Goal: Information Seeking & Learning: Learn about a topic

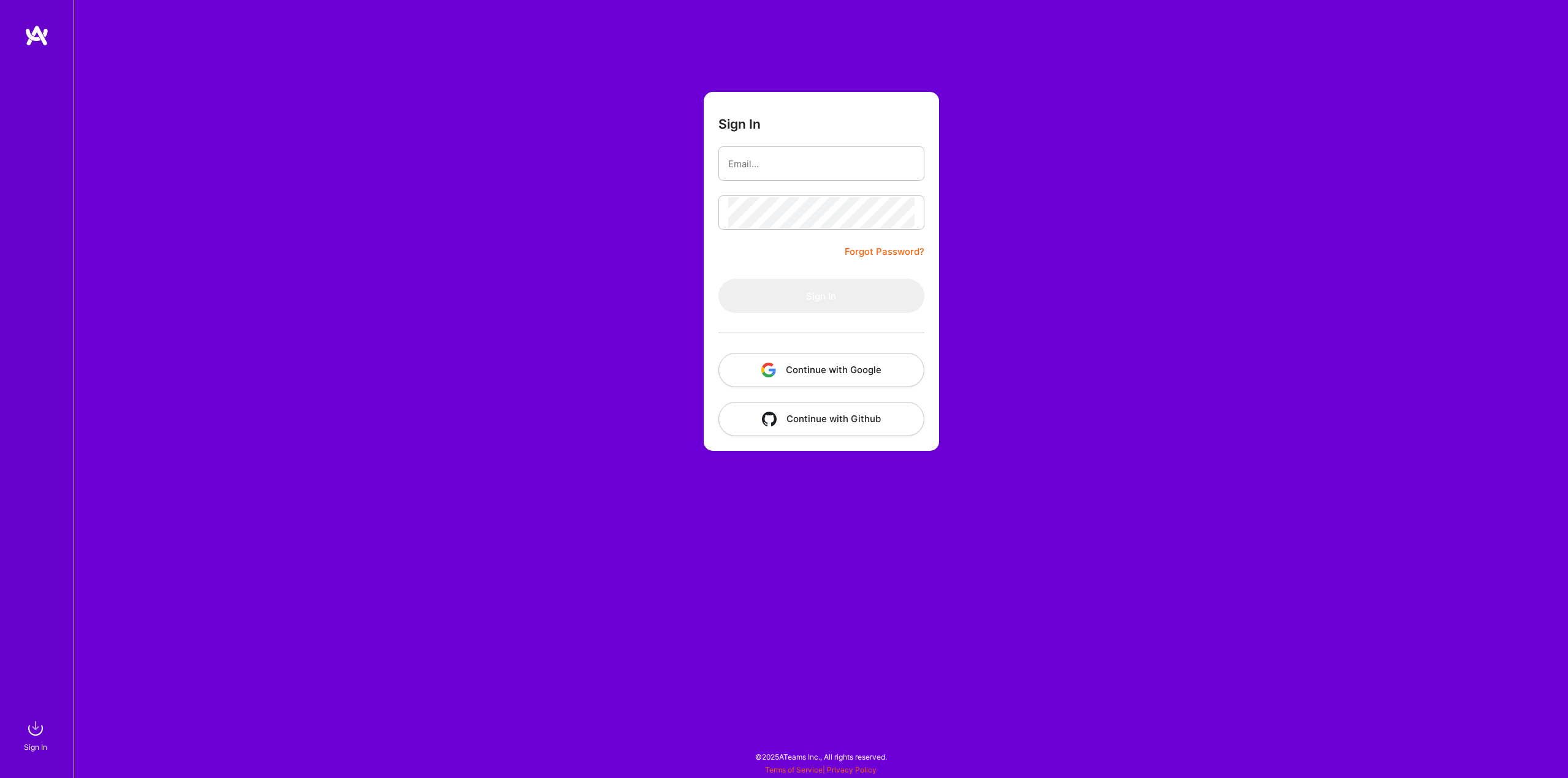
click at [795, 165] on input "email" at bounding box center [821, 164] width 186 height 31
type input "goranvezmarrr@hotmail.com"
click at [809, 298] on button "Sign In" at bounding box center [822, 296] width 206 height 35
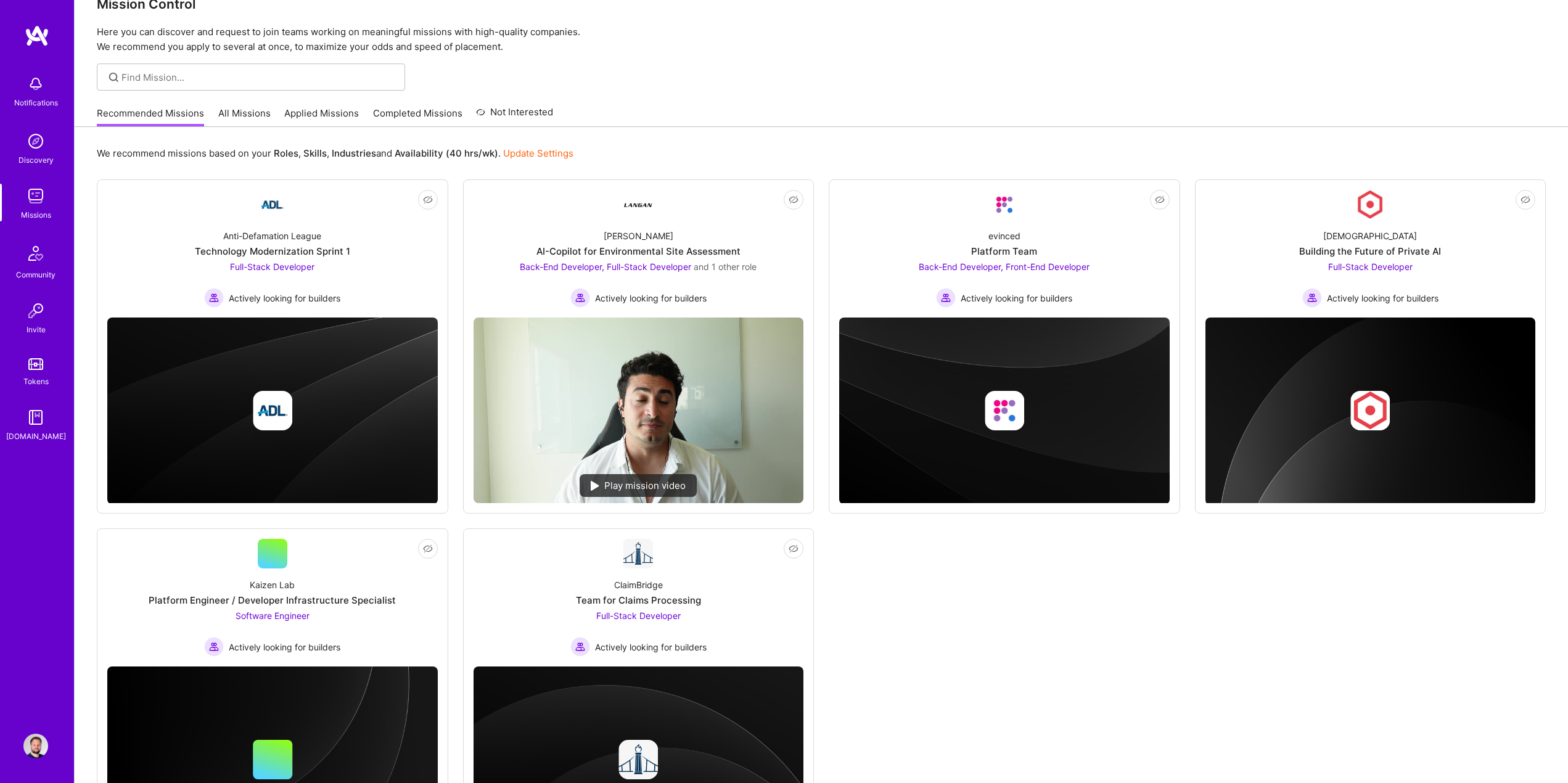
scroll to position [15, 0]
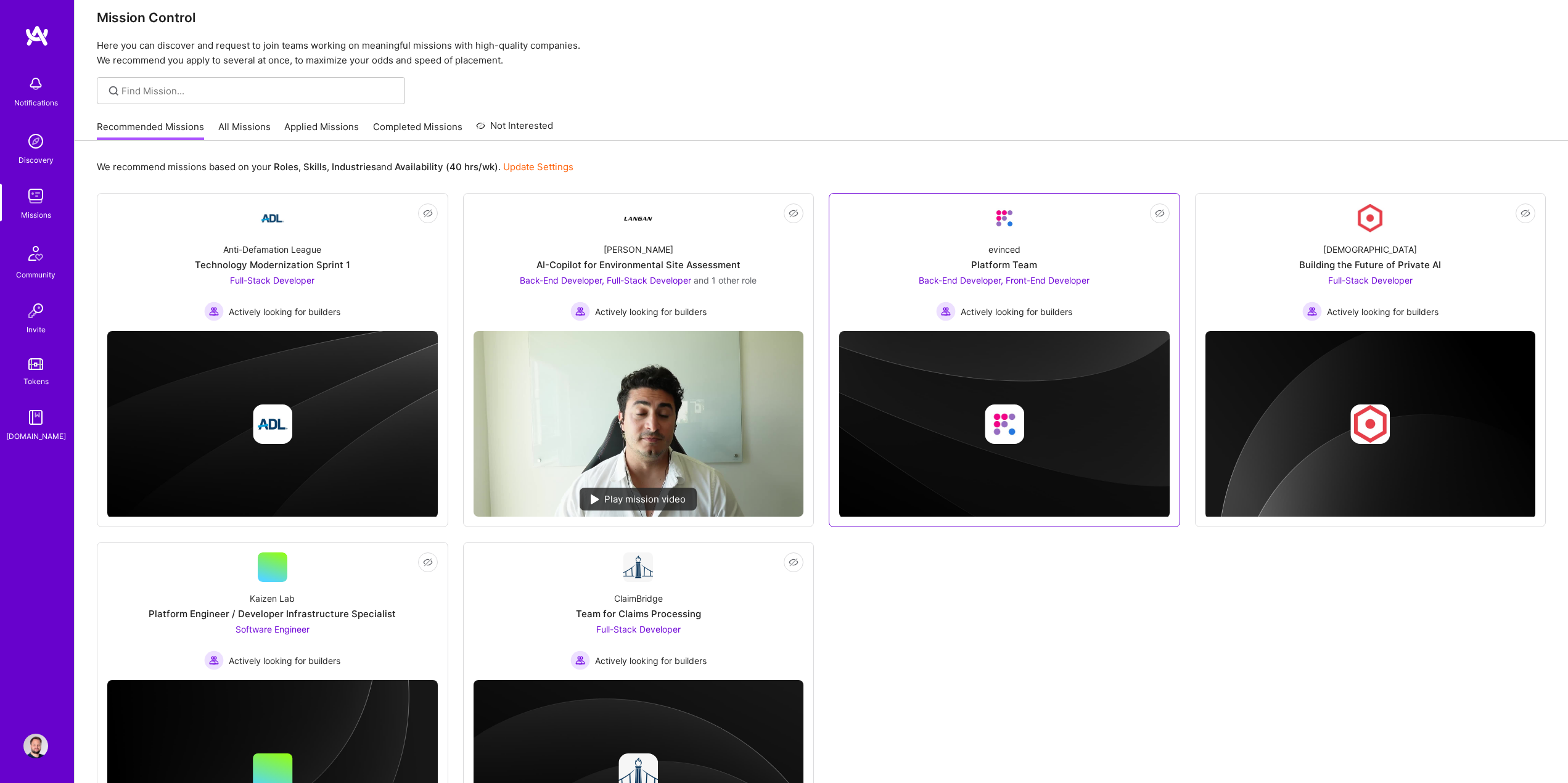
drag, startPoint x: 987, startPoint y: 262, endPoint x: 950, endPoint y: 266, distance: 37.2
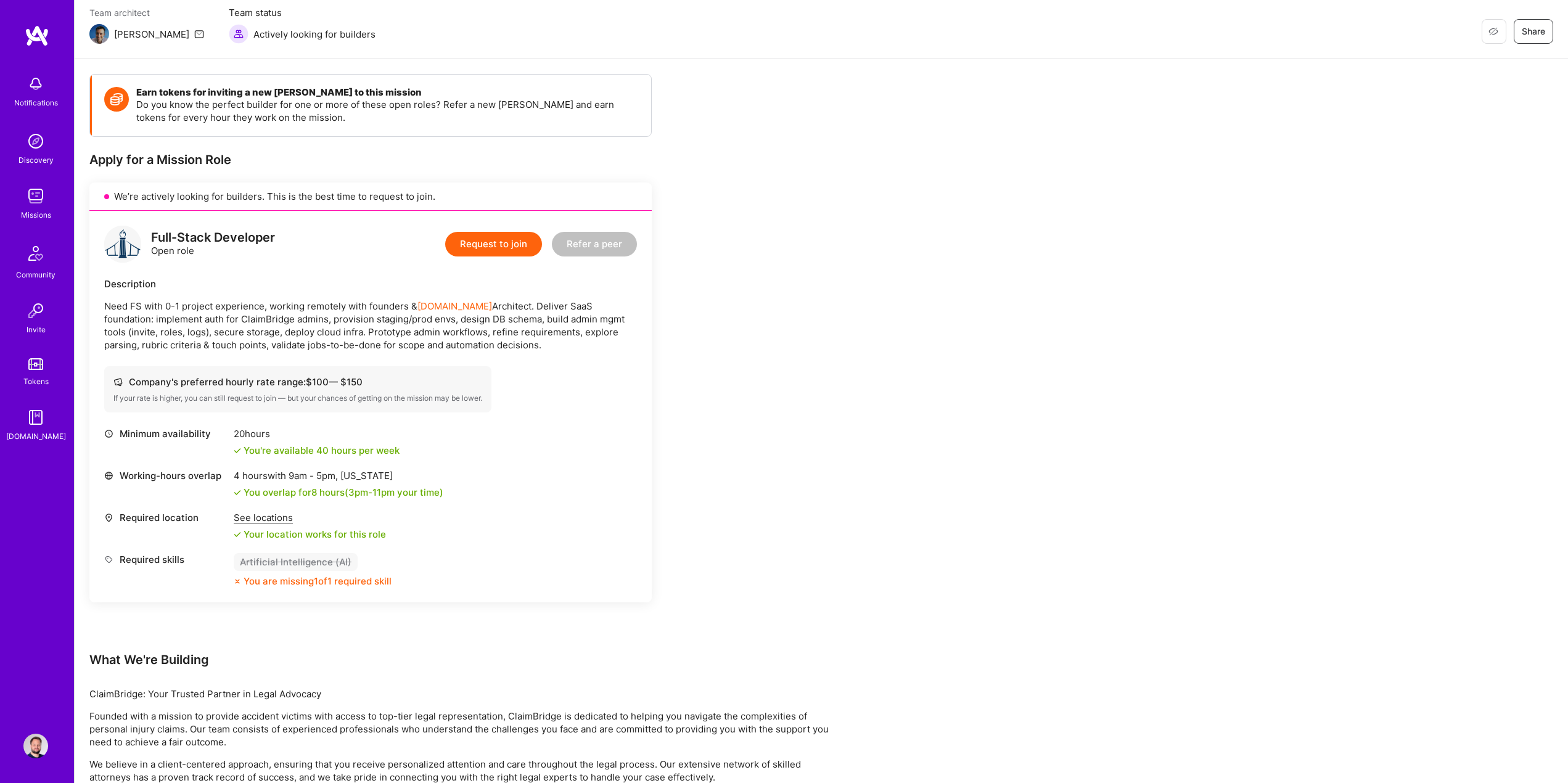
scroll to position [217, 0]
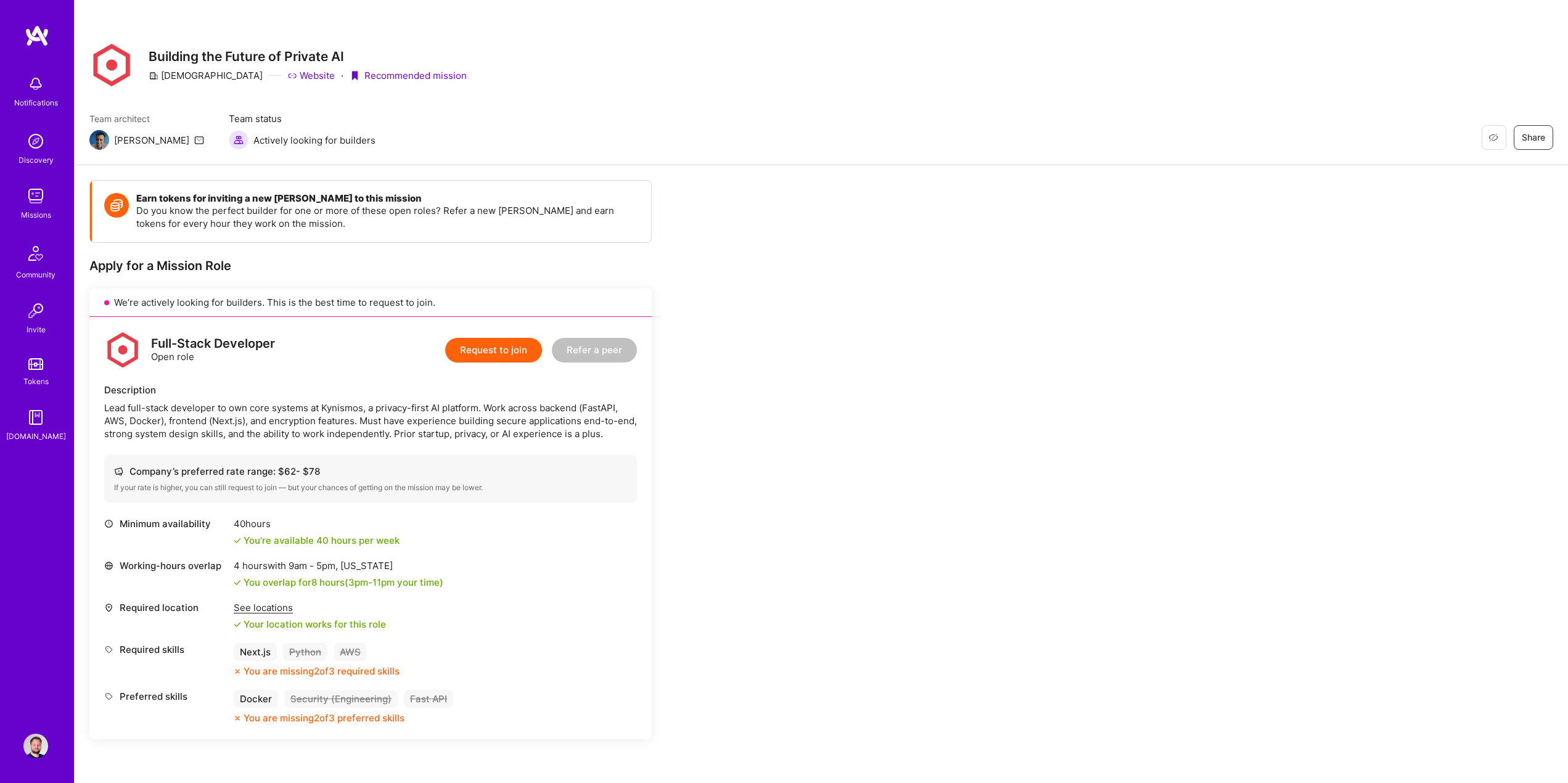
click at [175, 77] on div "[DEMOGRAPHIC_DATA]" at bounding box center [206, 75] width 114 height 13
copy div "[DEMOGRAPHIC_DATA]"
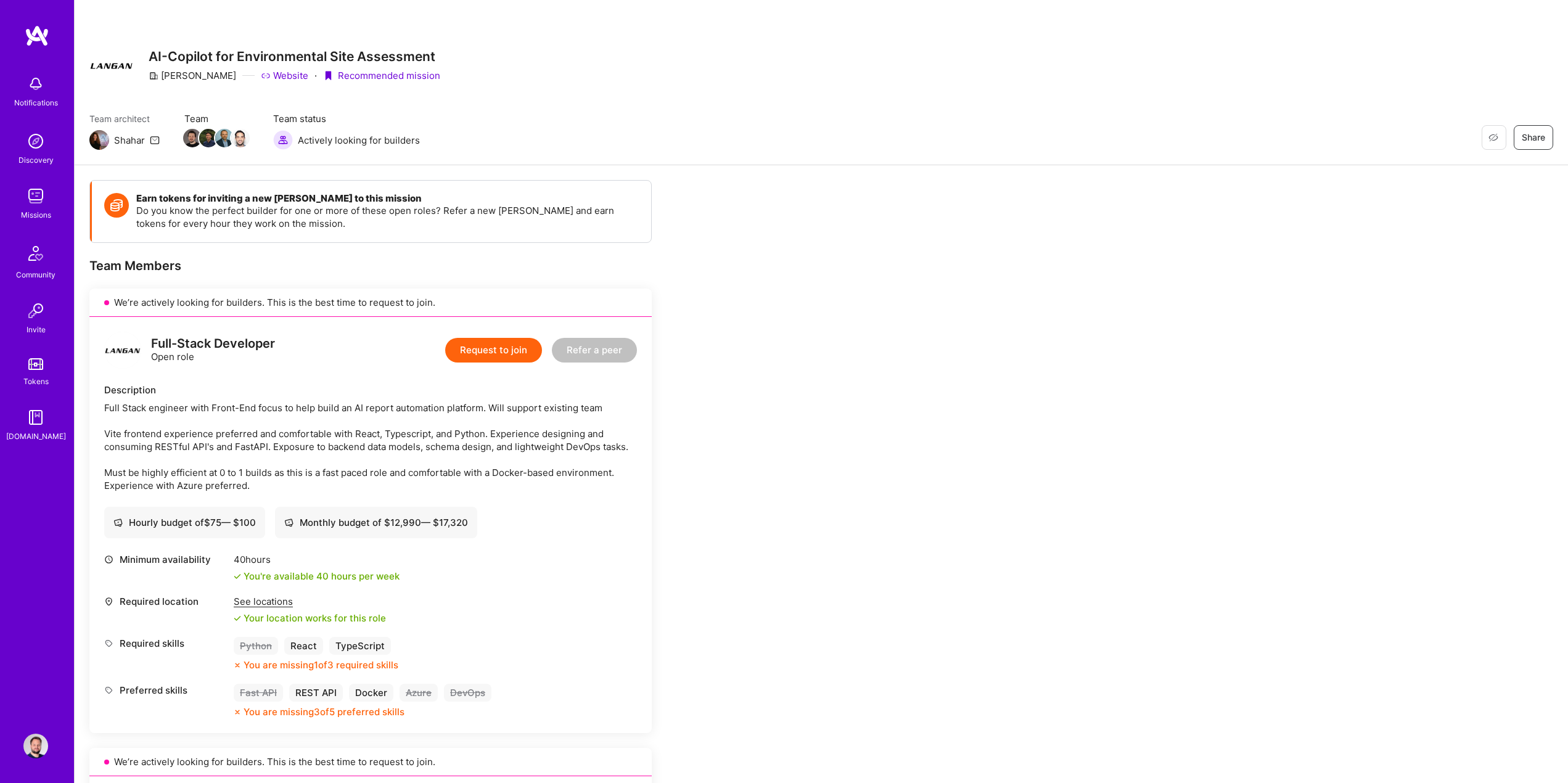
click at [180, 74] on div "Langan" at bounding box center [193, 75] width 88 height 13
copy div "Langan"
click at [334, 260] on div "Team Members" at bounding box center [370, 266] width 562 height 16
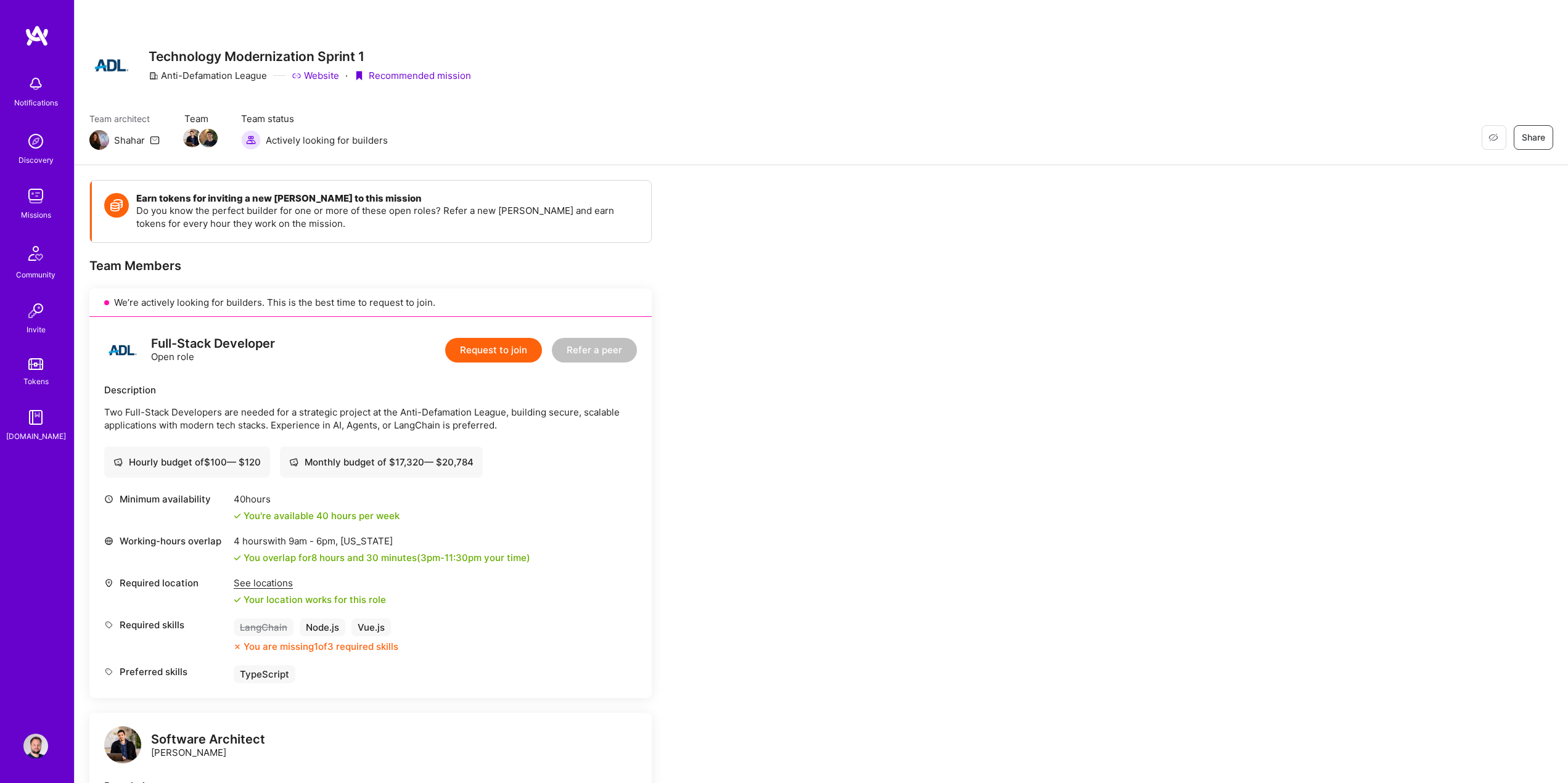
click at [332, 256] on div "Earn tokens for inviting a new [PERSON_NAME] to this mission Do you know the pe…" at bounding box center [370, 599] width 562 height 839
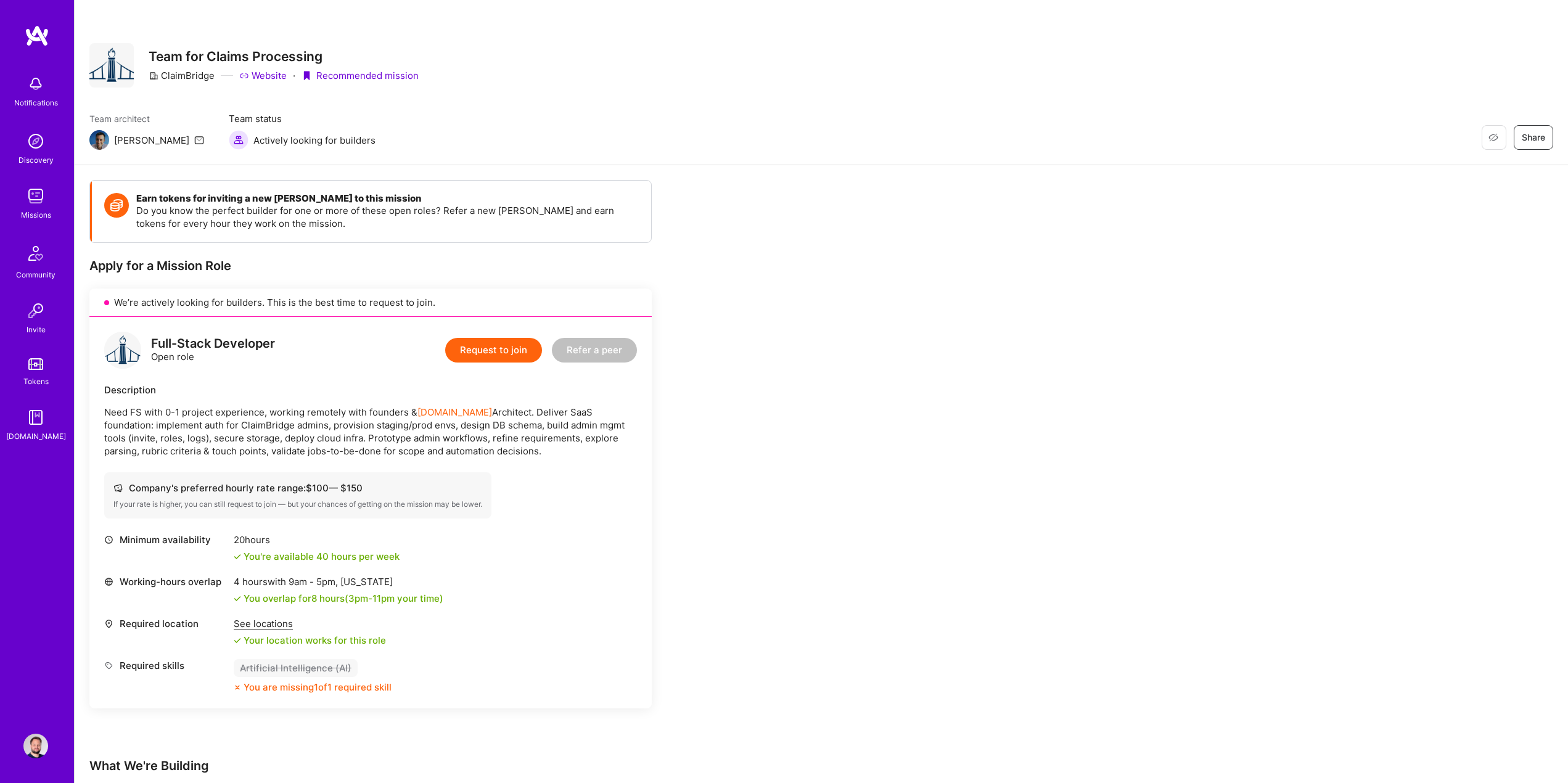
scroll to position [217, 0]
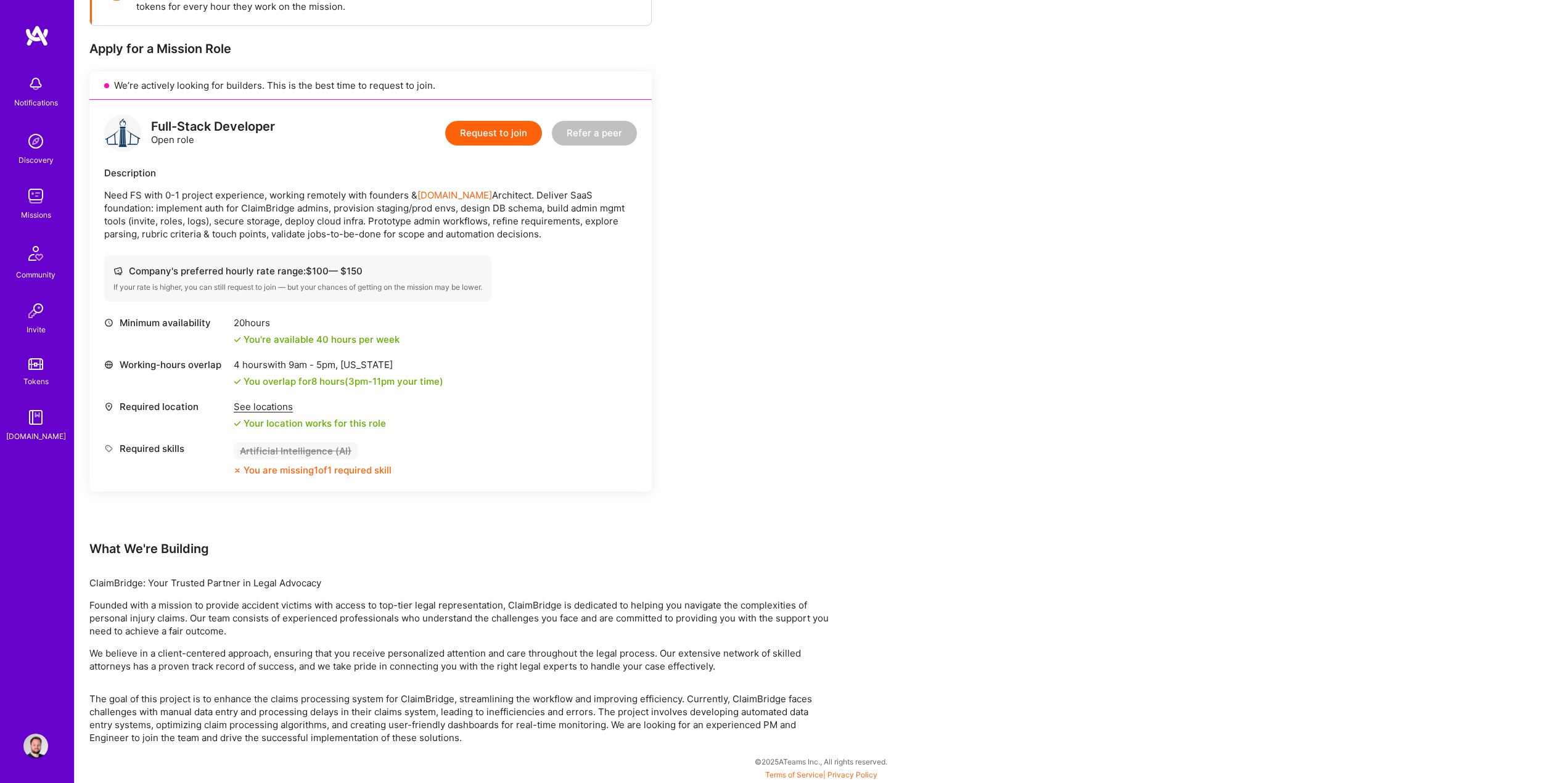
click at [1024, 226] on div "Earn tokens for inviting a new A.Teamer to this mission Do you know the perfect…" at bounding box center [821, 366] width 1493 height 835
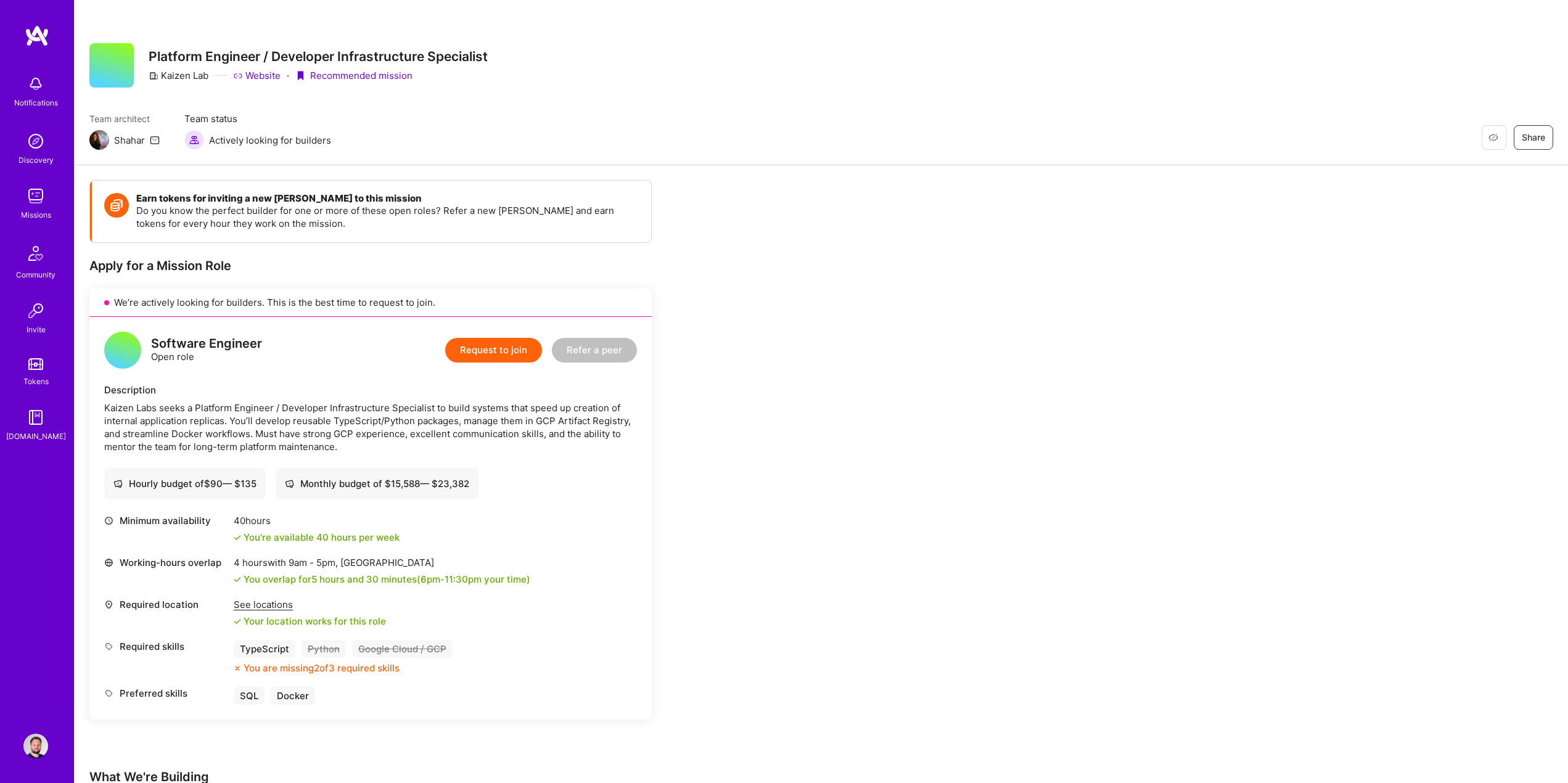
drag, startPoint x: 164, startPoint y: 78, endPoint x: 209, endPoint y: 78, distance: 45.0
click at [209, 78] on div "Kaizen Lab Website · Recommended mission" at bounding box center [318, 75] width 339 height 13
click at [202, 73] on div "Kaizen Lab" at bounding box center [178, 75] width 60 height 13
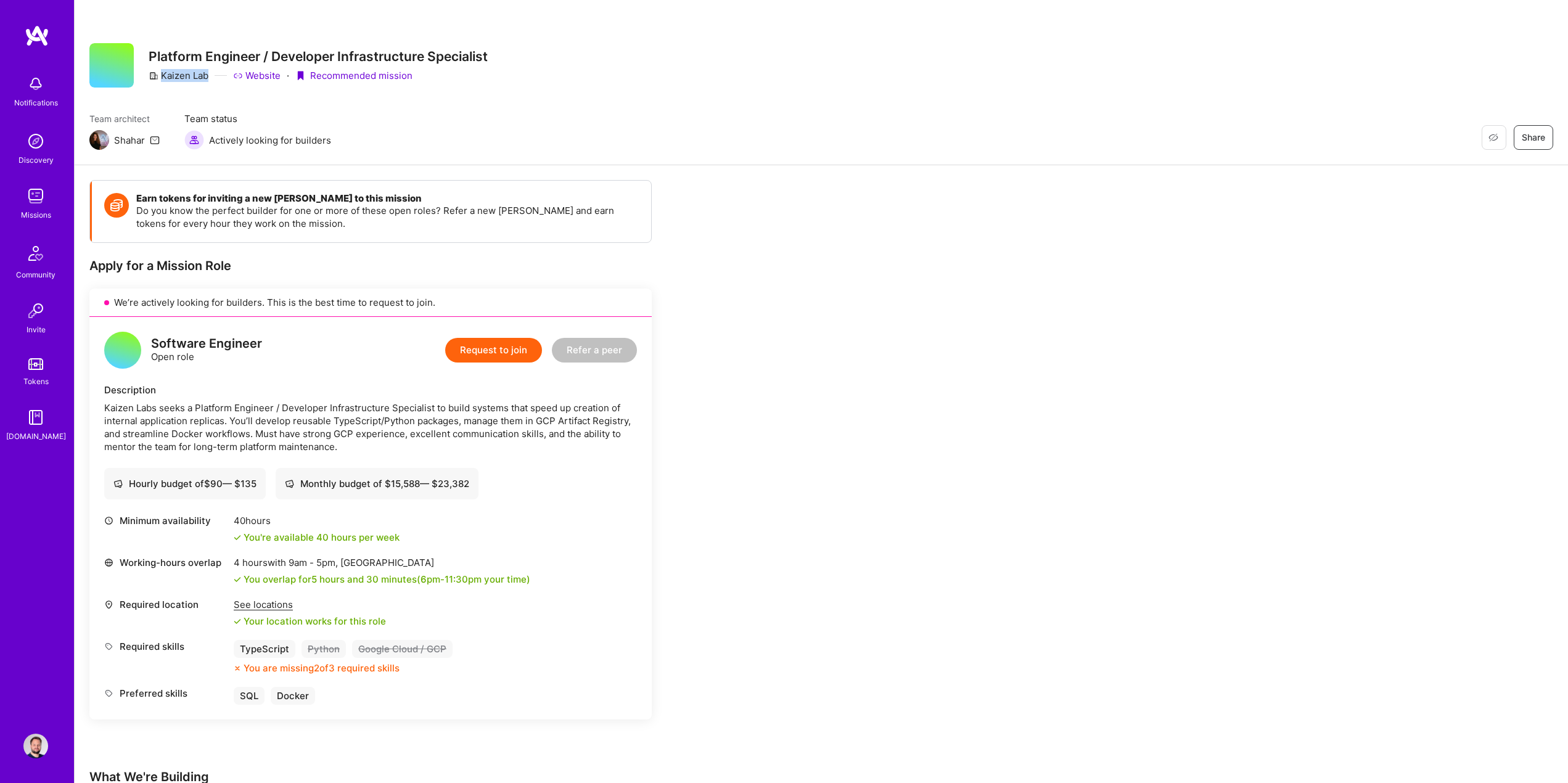
copy div "Kaizen Lab"
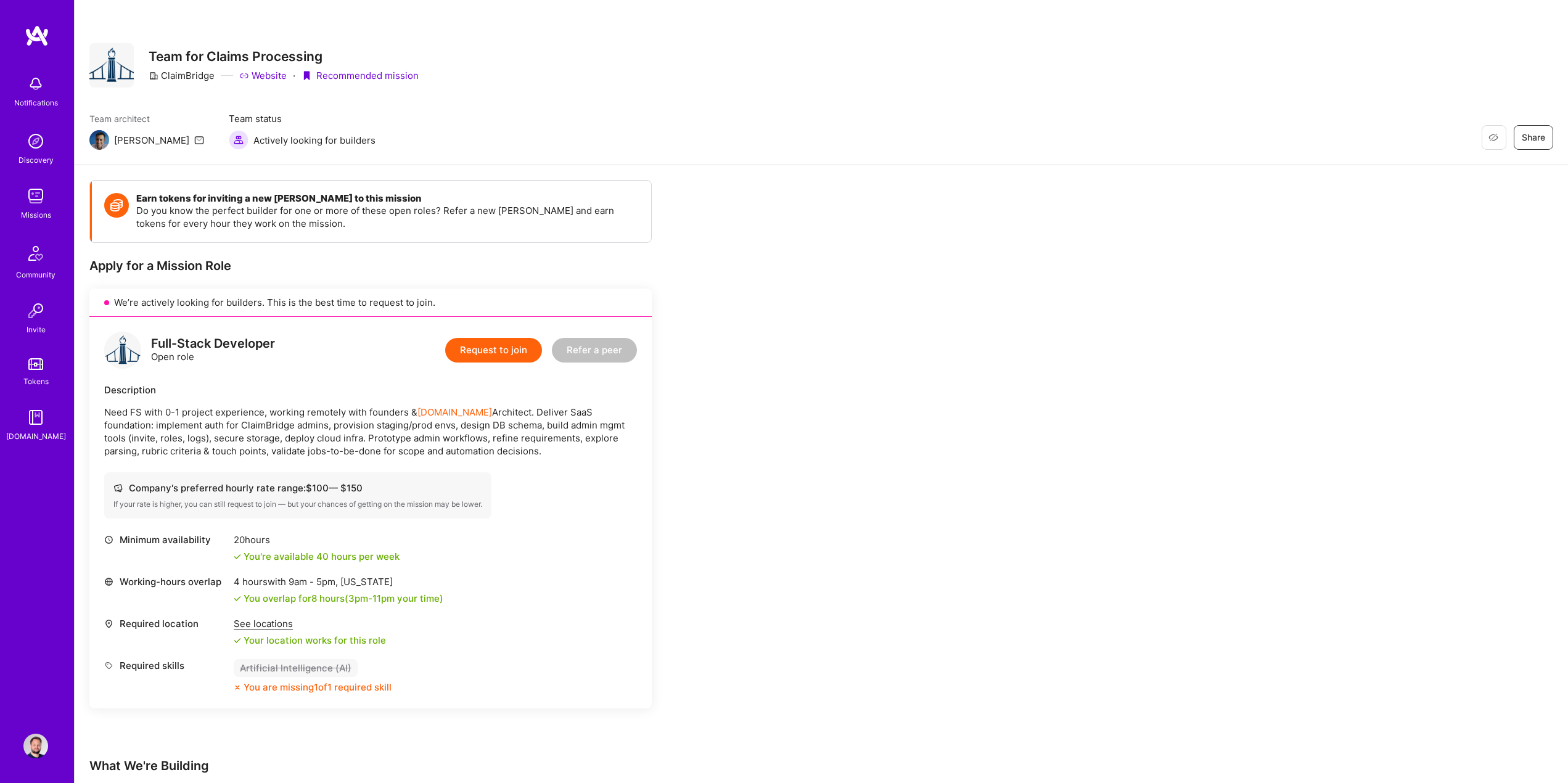
click at [250, 75] on link "Website" at bounding box center [263, 75] width 48 height 13
